Goal: Task Accomplishment & Management: Complete application form

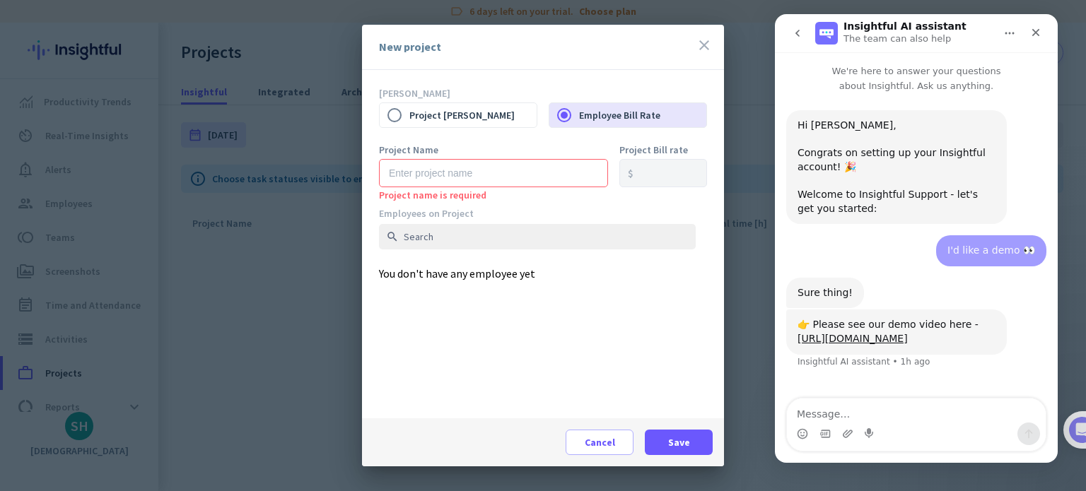
click at [692, 46] on div "New project close" at bounding box center [543, 47] width 362 height 45
click at [707, 45] on icon "close" at bounding box center [703, 45] width 17 height 17
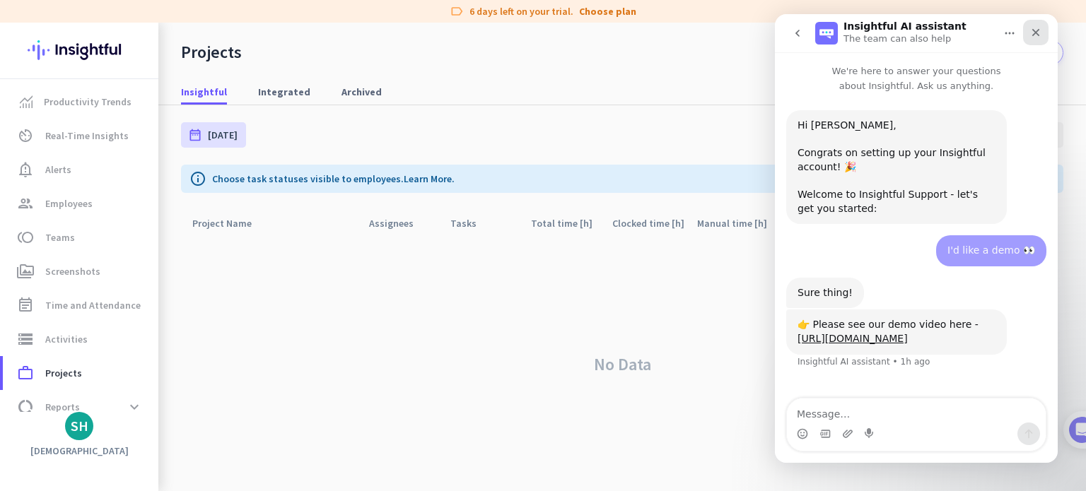
drag, startPoint x: 1026, startPoint y: 33, endPoint x: 1798, endPoint y: 53, distance: 772.1
click at [1026, 33] on div "Close" at bounding box center [1035, 32] width 25 height 25
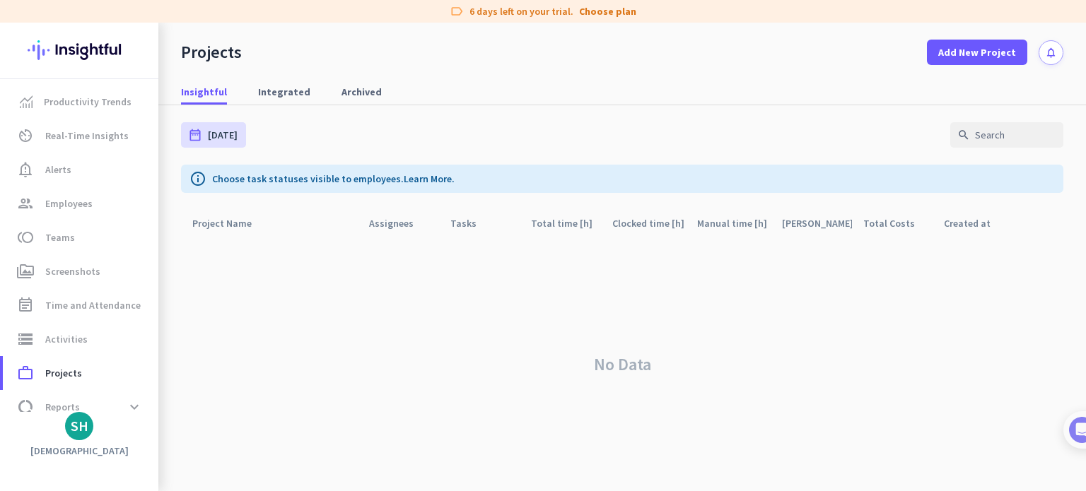
click at [878, 39] on div "Projects Add New Project notifications" at bounding box center [621, 44] width 927 height 42
click at [964, 52] on span "Add New Project" at bounding box center [977, 52] width 78 height 14
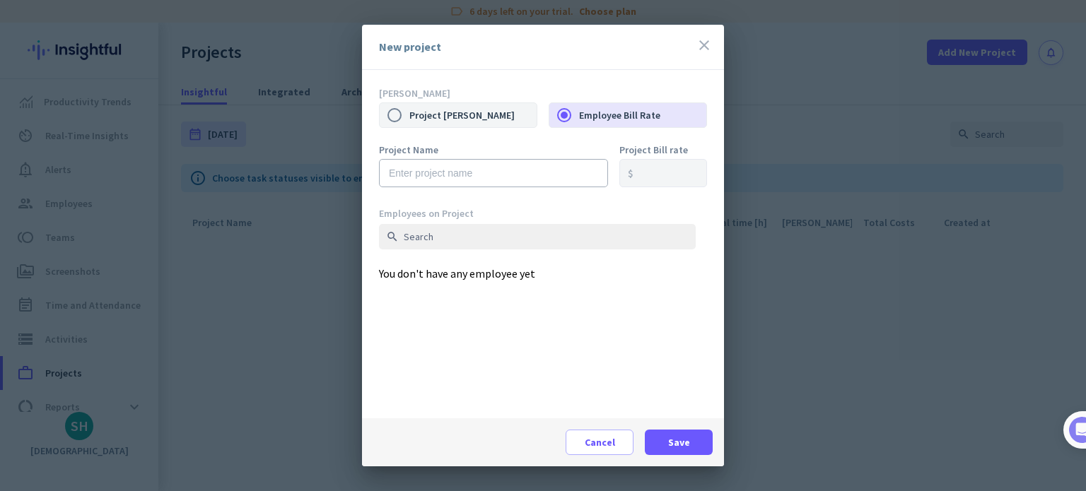
click at [509, 107] on label "Project [PERSON_NAME]" at bounding box center [472, 115] width 127 height 30
click at [409, 107] on input "Project [PERSON_NAME]" at bounding box center [395, 115] width 30 height 30
radio input "true"
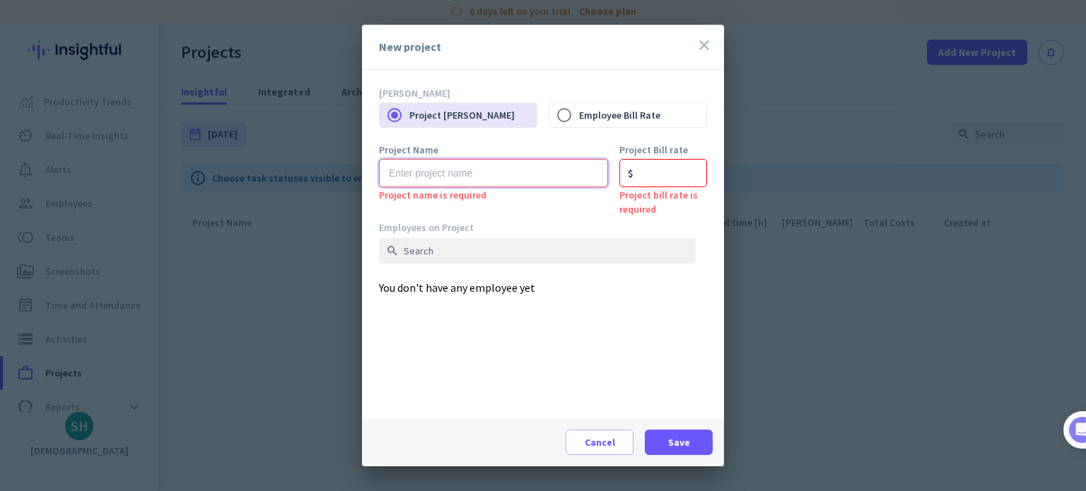
click at [481, 173] on input "text" at bounding box center [493, 173] width 229 height 28
click at [631, 123] on label "Employee Bill Rate" at bounding box center [642, 115] width 127 height 30
click at [579, 123] on input "Employee Bill Rate" at bounding box center [564, 115] width 30 height 30
radio input "true"
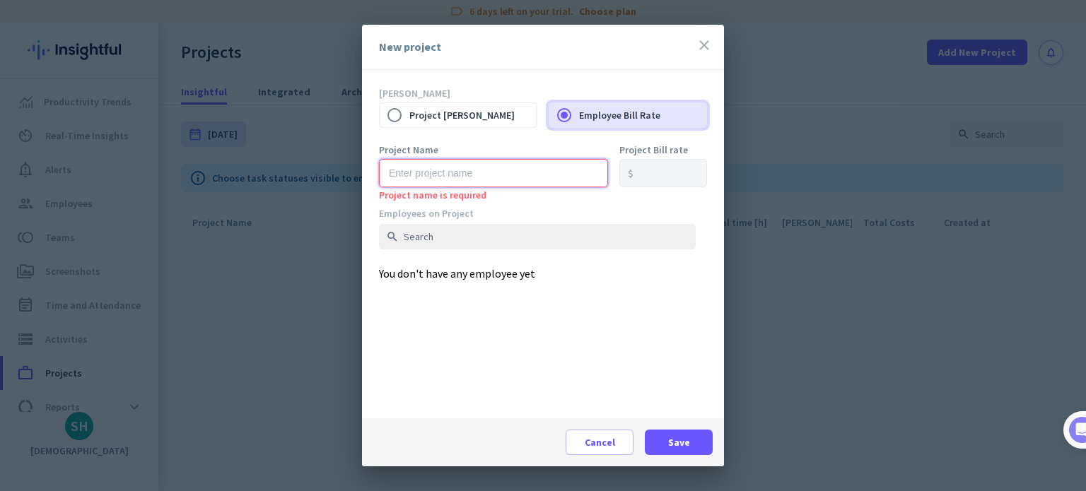
click at [496, 175] on input "text" at bounding box center [493, 173] width 229 height 28
type input "[PERSON_NAME]"
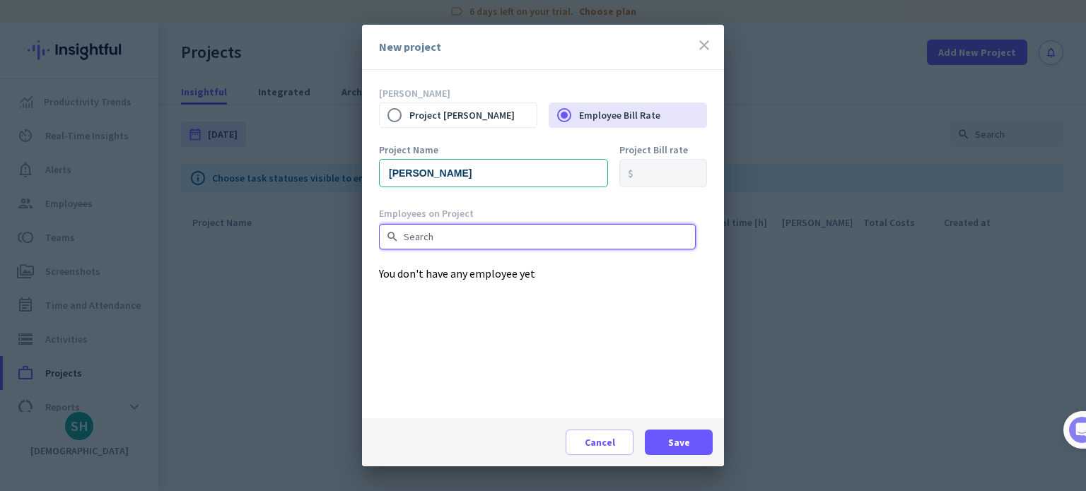
click at [491, 231] on input "text" at bounding box center [537, 236] width 317 height 25
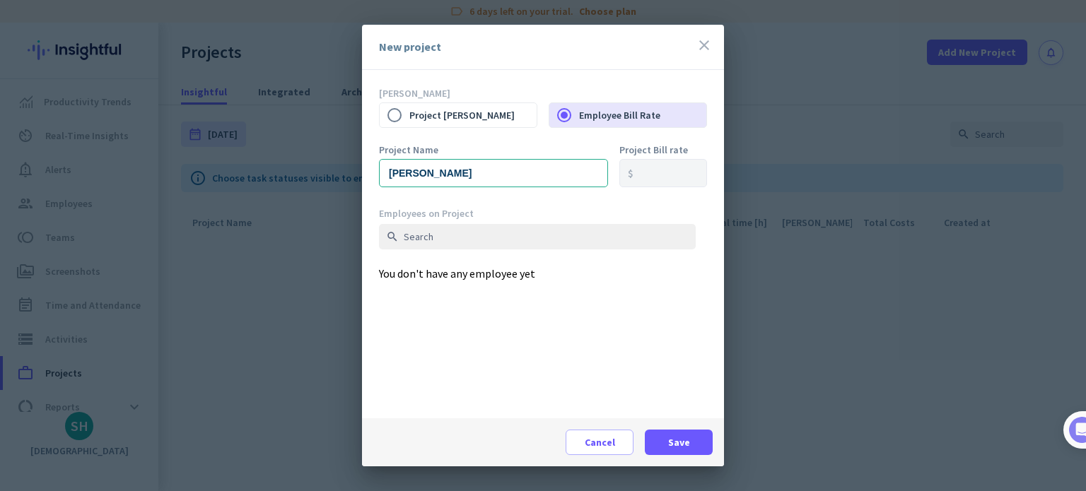
click at [444, 131] on div "Bill Rate Project Bill Rate Employee [PERSON_NAME]" at bounding box center [543, 116] width 328 height 58
click at [446, 119] on label "Project [PERSON_NAME]" at bounding box center [472, 115] width 127 height 30
click at [409, 119] on input "Project [PERSON_NAME]" at bounding box center [395, 115] width 30 height 30
radio input "true"
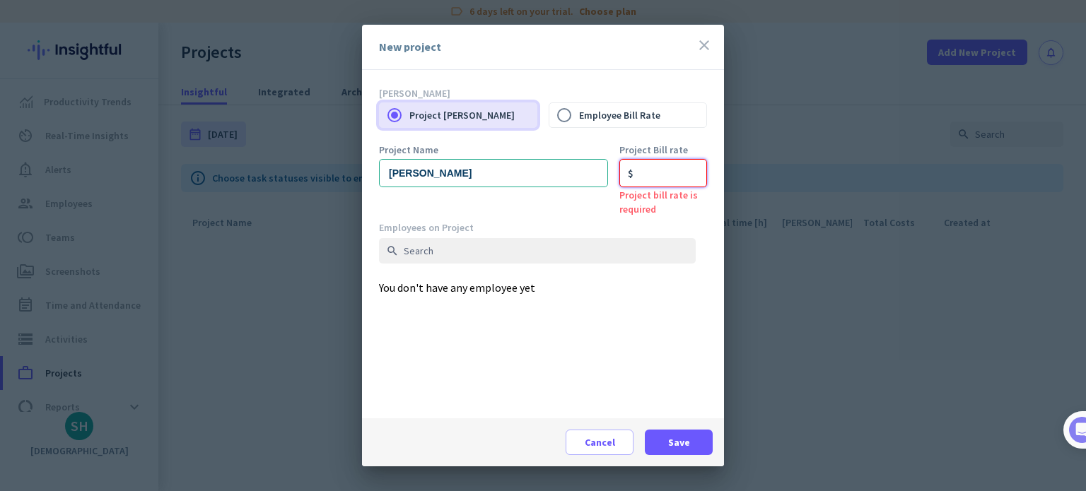
click at [673, 173] on input "number" at bounding box center [663, 173] width 88 height 28
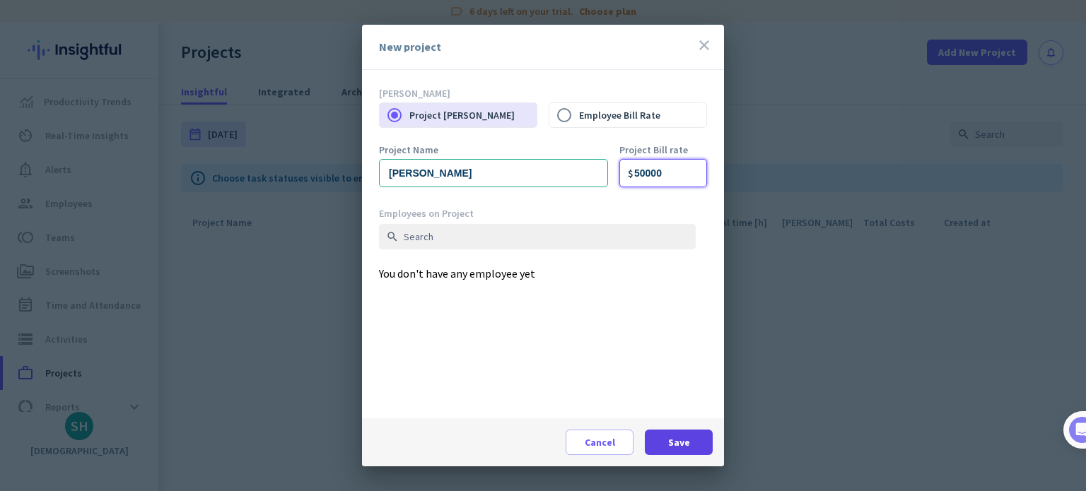
type input "50000"
click at [691, 432] on span at bounding box center [679, 442] width 68 height 34
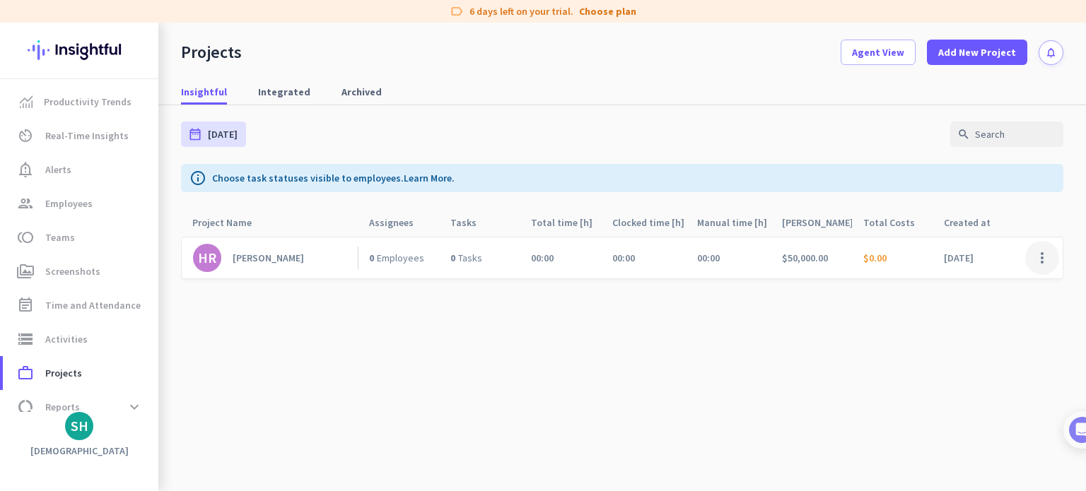
click at [1029, 259] on span at bounding box center [1042, 258] width 34 height 34
click at [984, 293] on span "Edit" at bounding box center [1003, 287] width 68 height 14
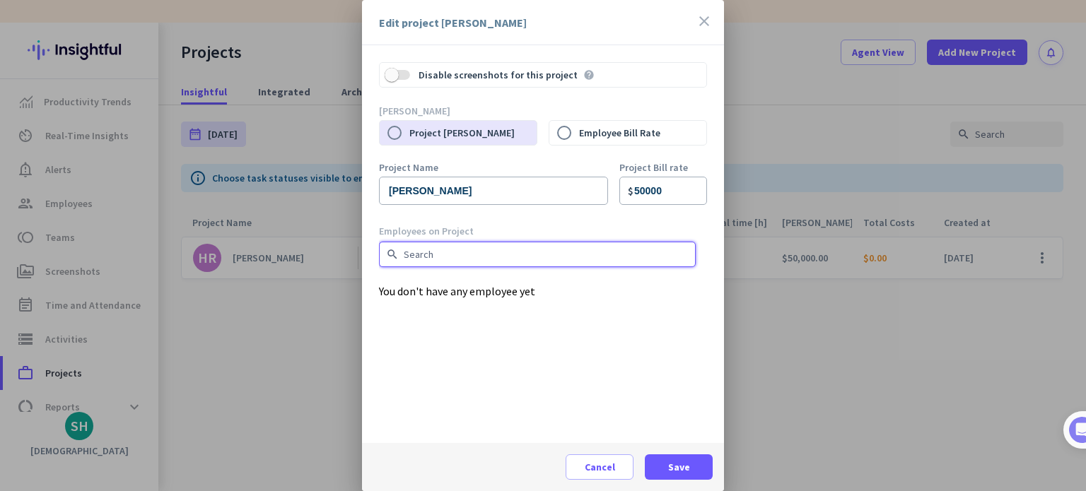
click at [523, 252] on input "text" at bounding box center [537, 254] width 317 height 25
click at [459, 255] on input "text" at bounding box center [537, 254] width 317 height 25
type input "k"
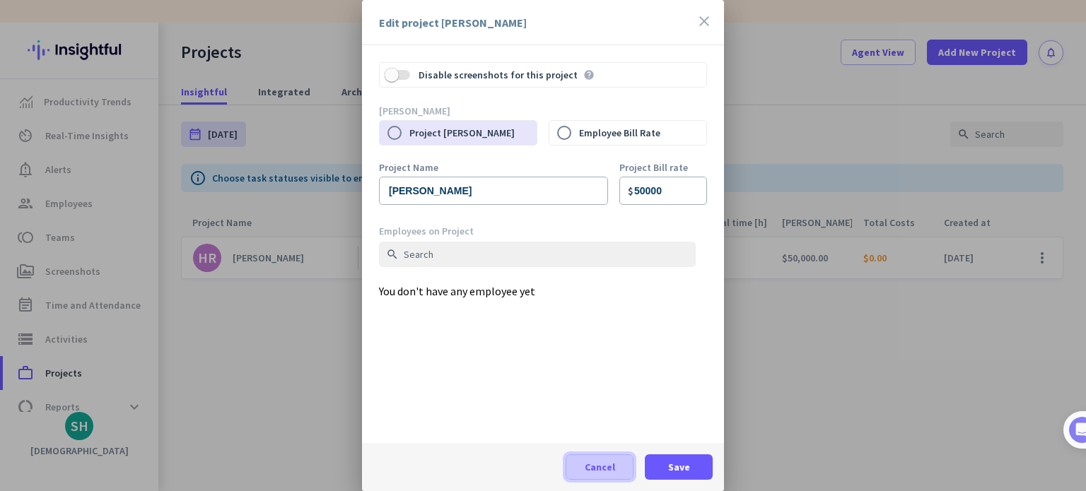
click at [599, 469] on span "Cancel" at bounding box center [600, 467] width 30 height 14
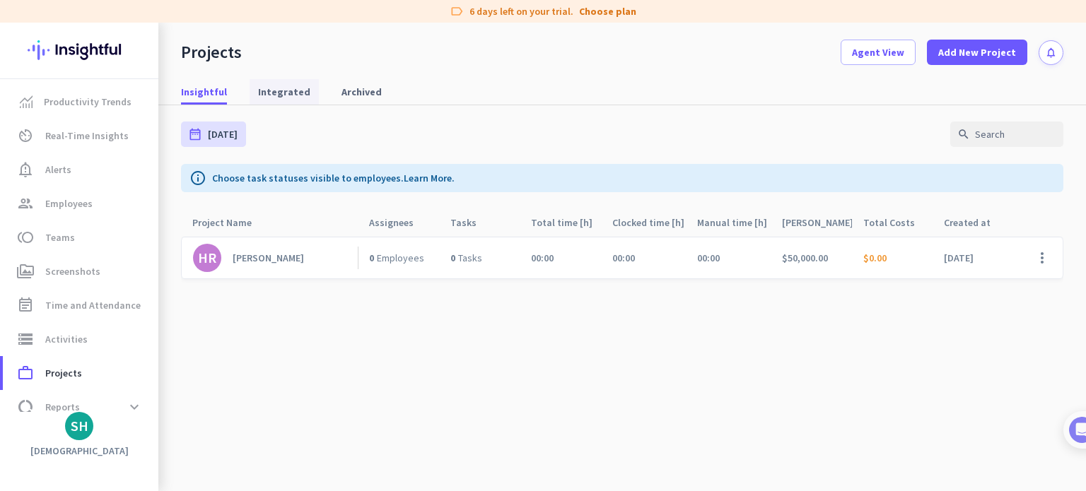
click at [271, 92] on span "Integrated" at bounding box center [284, 92] width 52 height 14
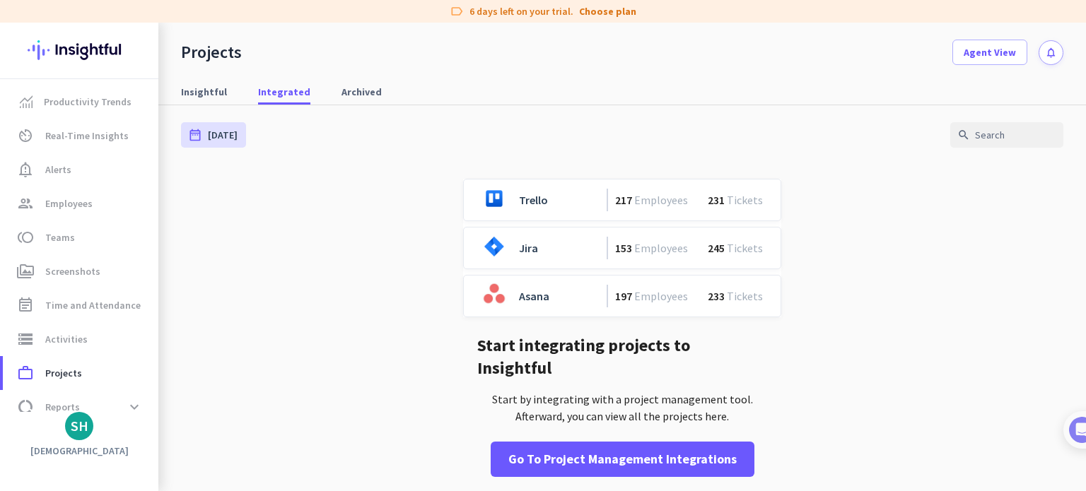
click at [399, 150] on div "date_range [DATE] [DATE] - [DATE] search" at bounding box center [622, 134] width 882 height 59
click at [75, 234] on span "toll Teams" at bounding box center [80, 237] width 133 height 17
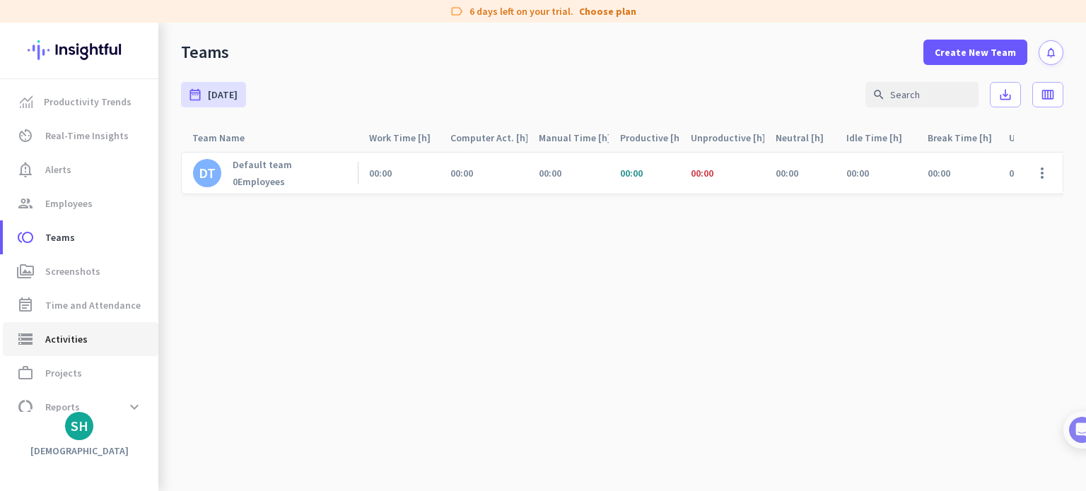
click at [83, 339] on span "Activities" at bounding box center [66, 339] width 42 height 17
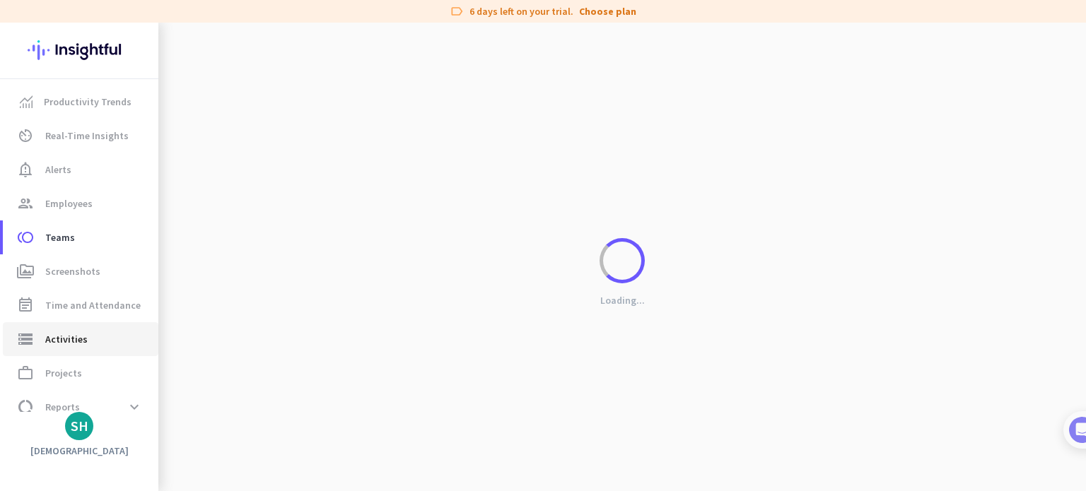
type input "[DATE]"
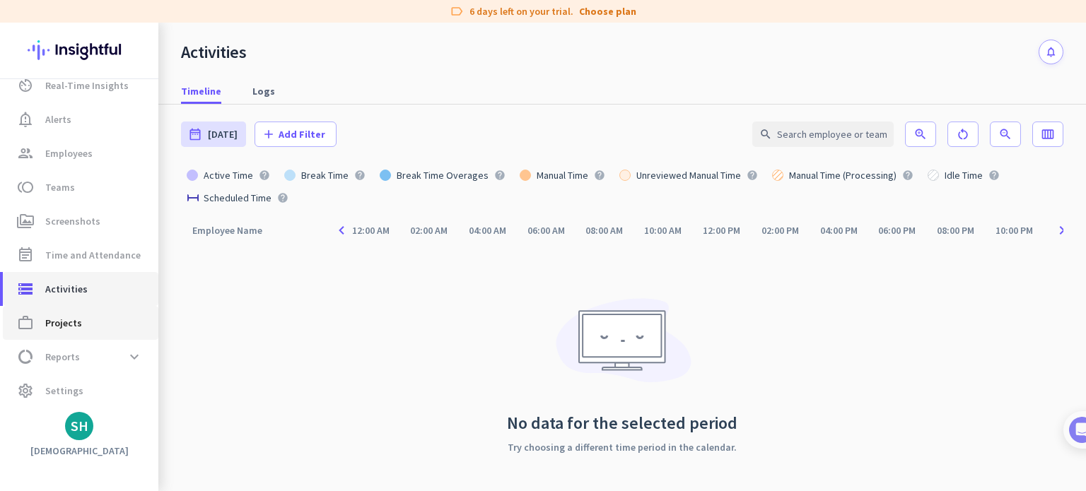
scroll to position [51, 0]
